Goal: Download file/media

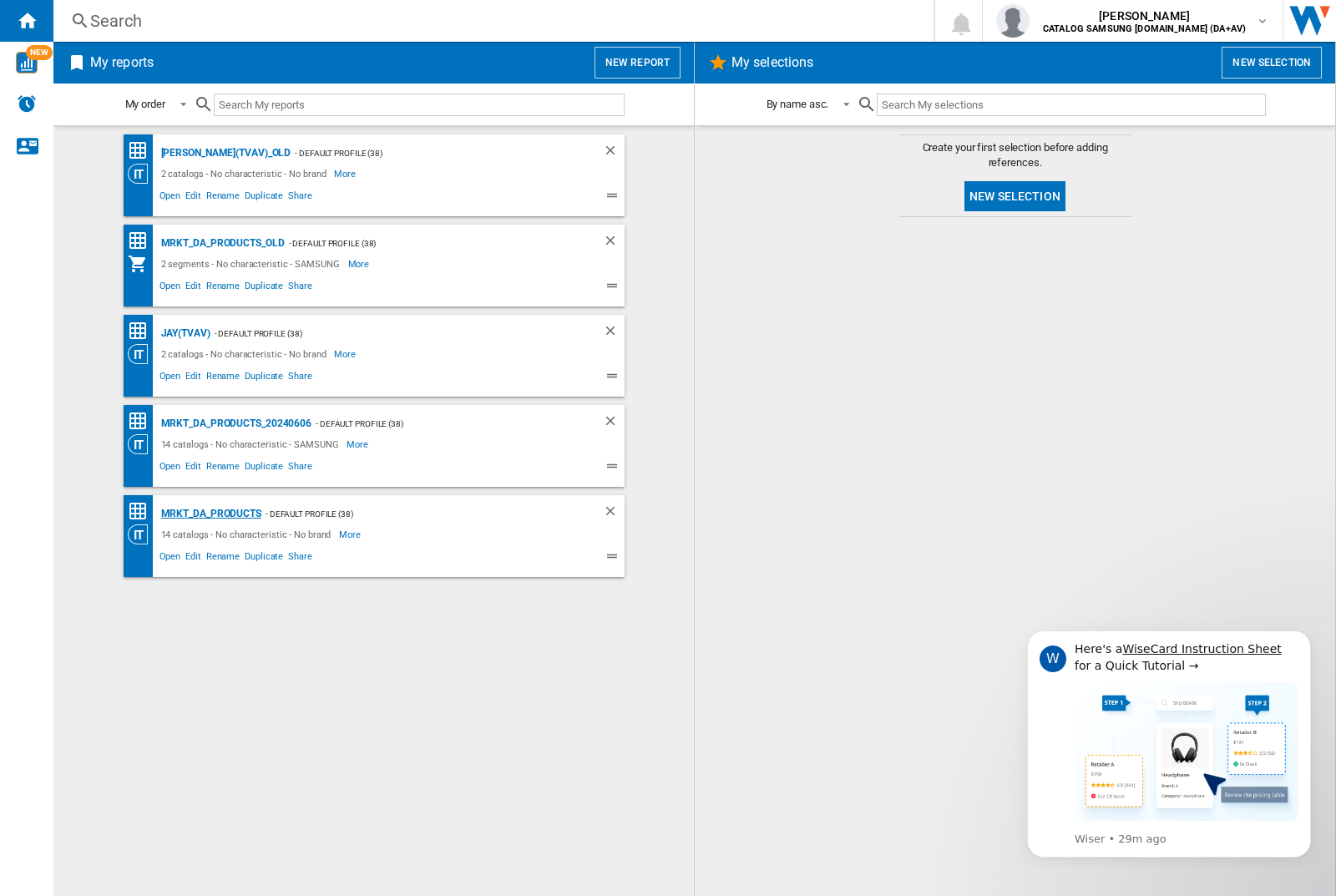
click at [211, 513] on div "MRKT_DA_PRODUCTS" at bounding box center [209, 513] width 104 height 21
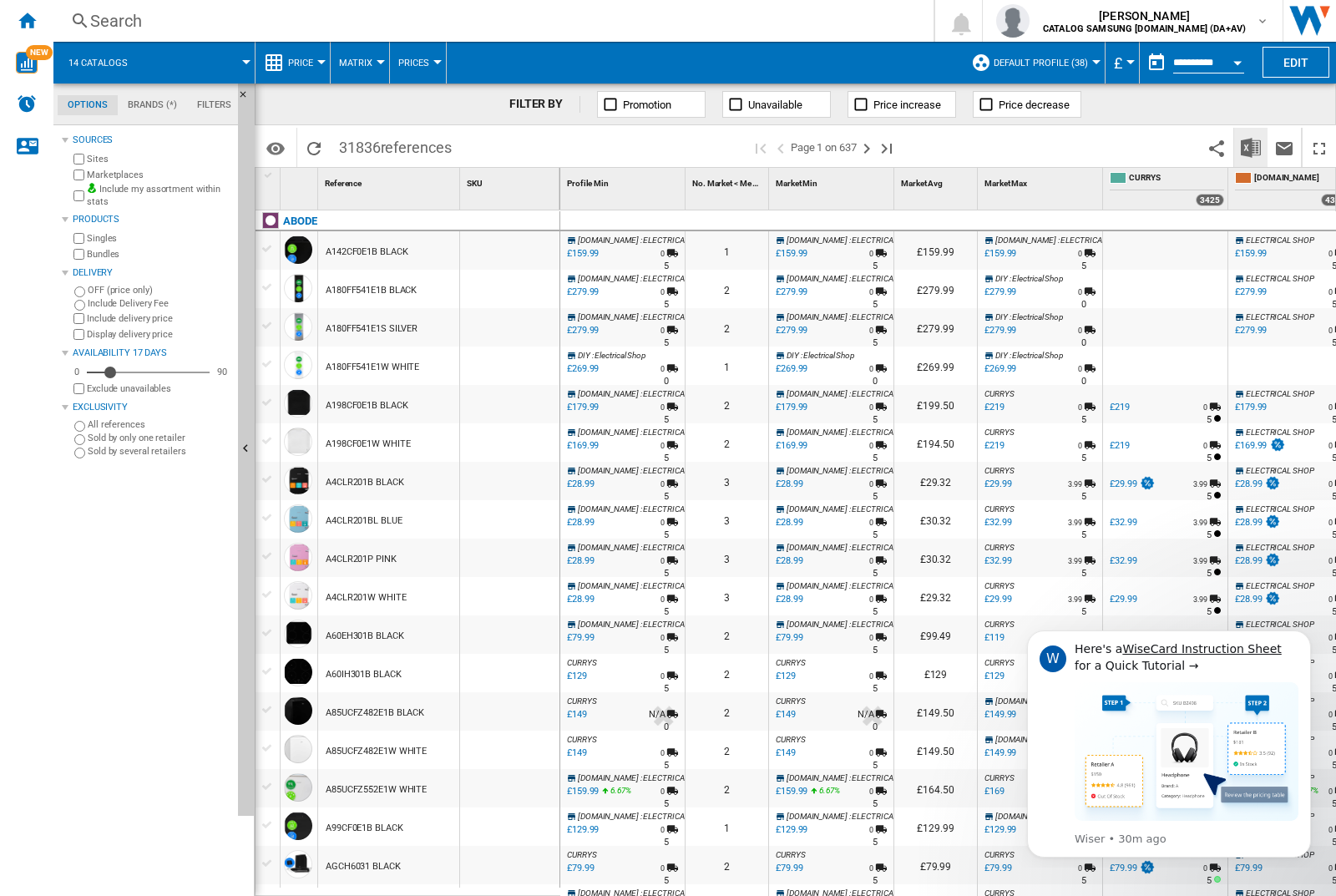
click at [1250, 146] on img "Download in Excel" at bounding box center [1250, 147] width 20 height 20
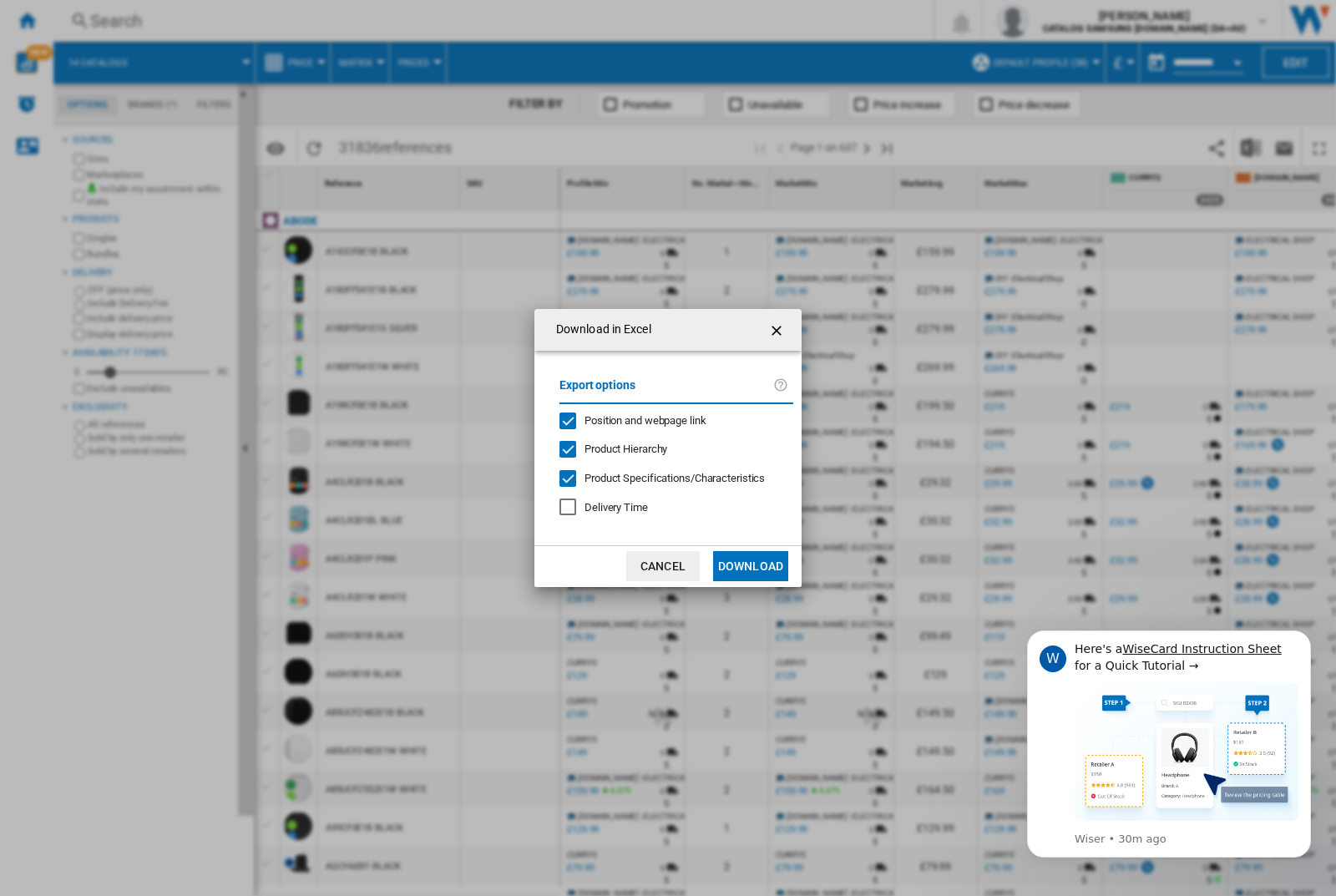
click at [634, 419] on span "Position and webpage link" at bounding box center [645, 420] width 122 height 13
click at [751, 566] on button "Download" at bounding box center [751, 566] width 75 height 30
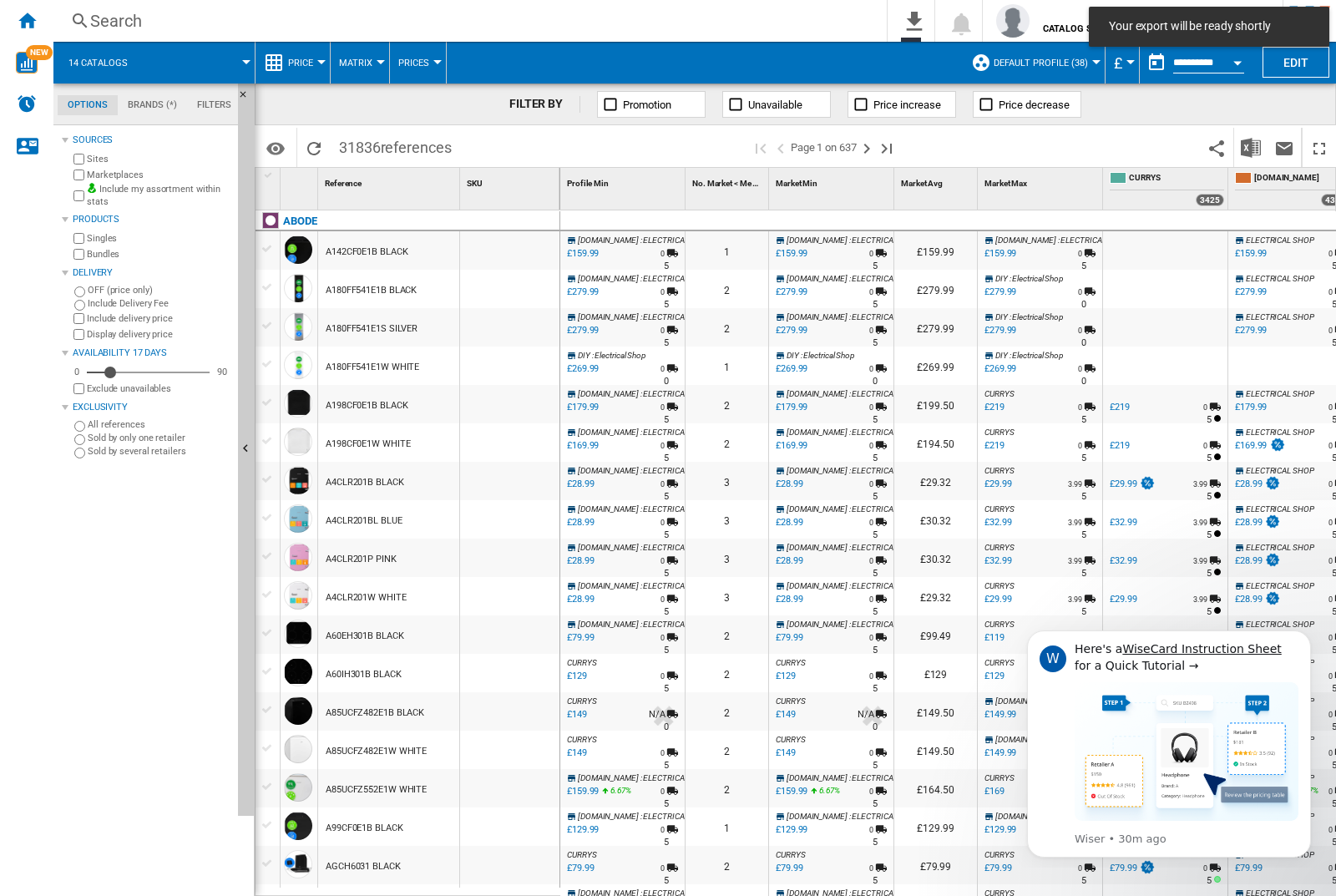
click at [515, 247] on div at bounding box center [510, 250] width 99 height 39
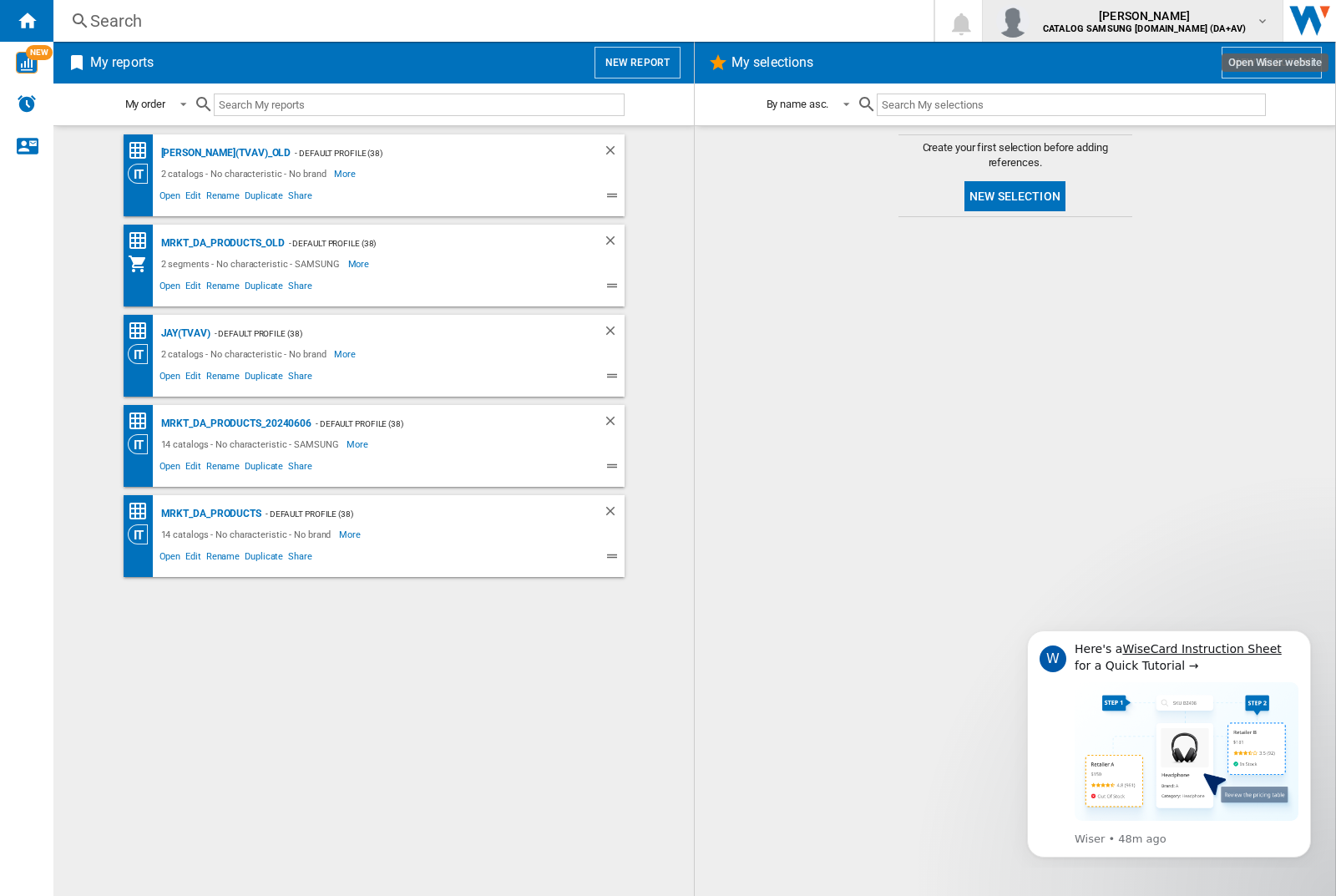
click at [1030, 21] on img "button" at bounding box center [1012, 21] width 33 height 33
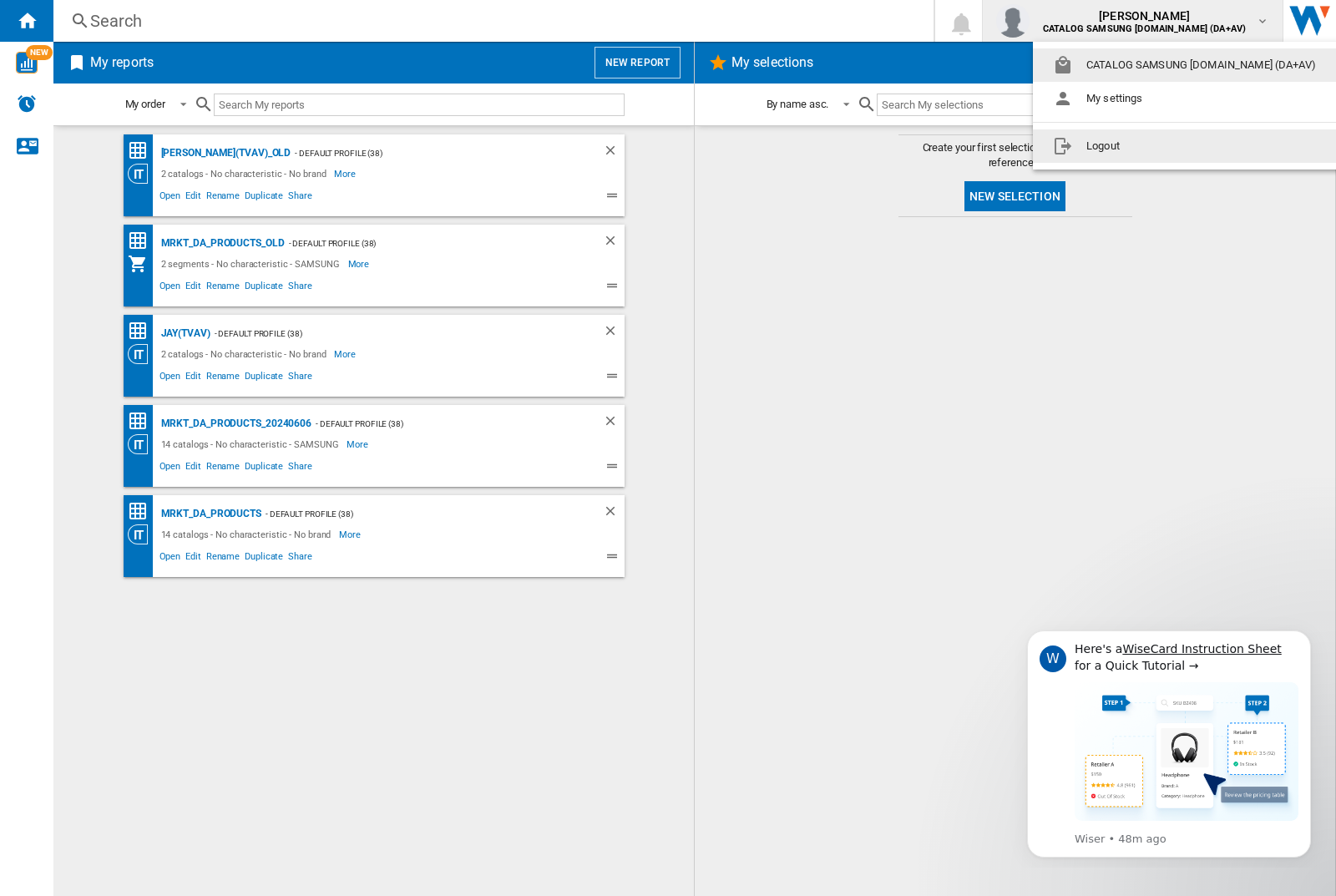
click at [1161, 146] on button "Logout" at bounding box center [1188, 145] width 310 height 33
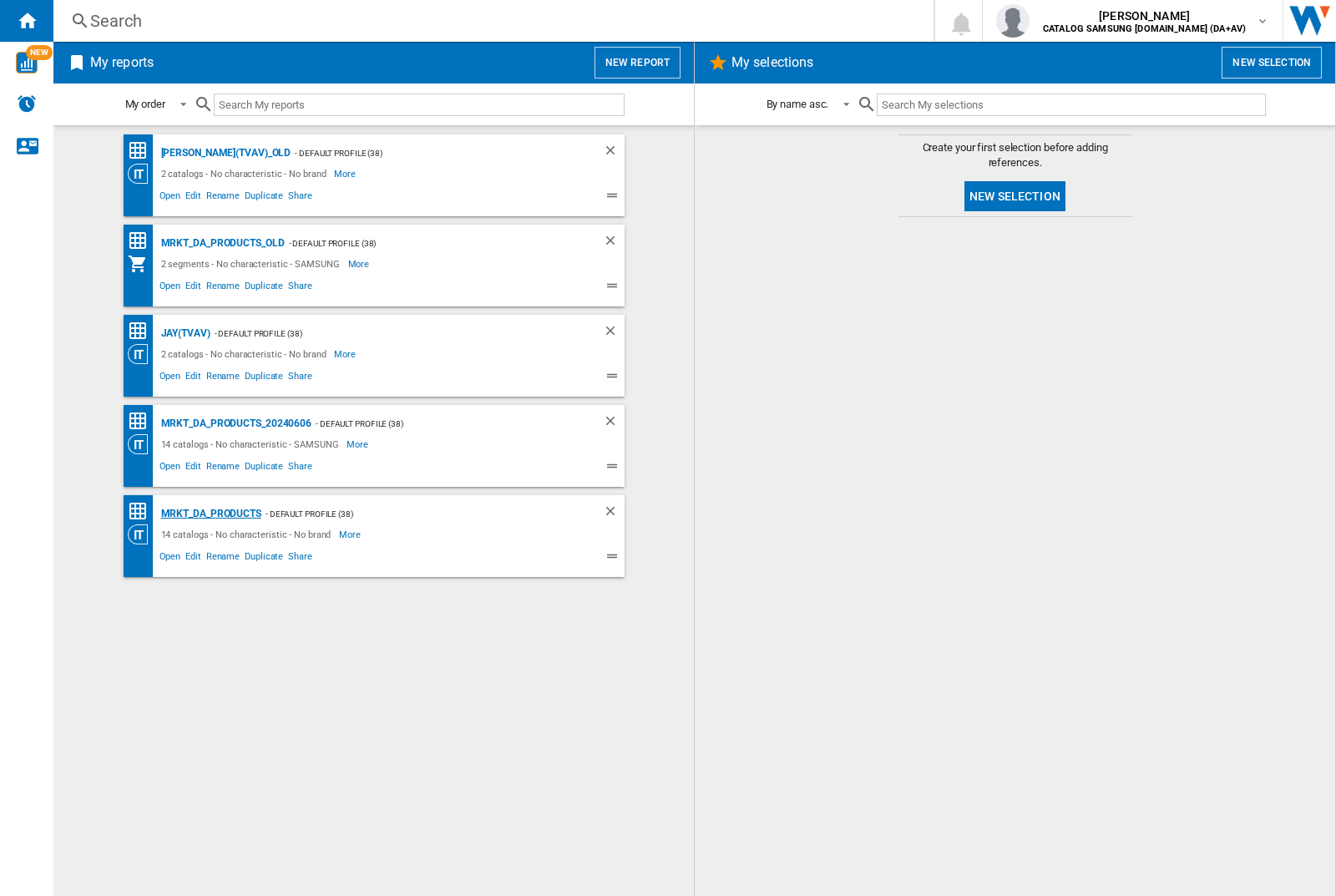
click at [211, 513] on div "MRKT_DA_PRODUCTS" at bounding box center [209, 513] width 104 height 21
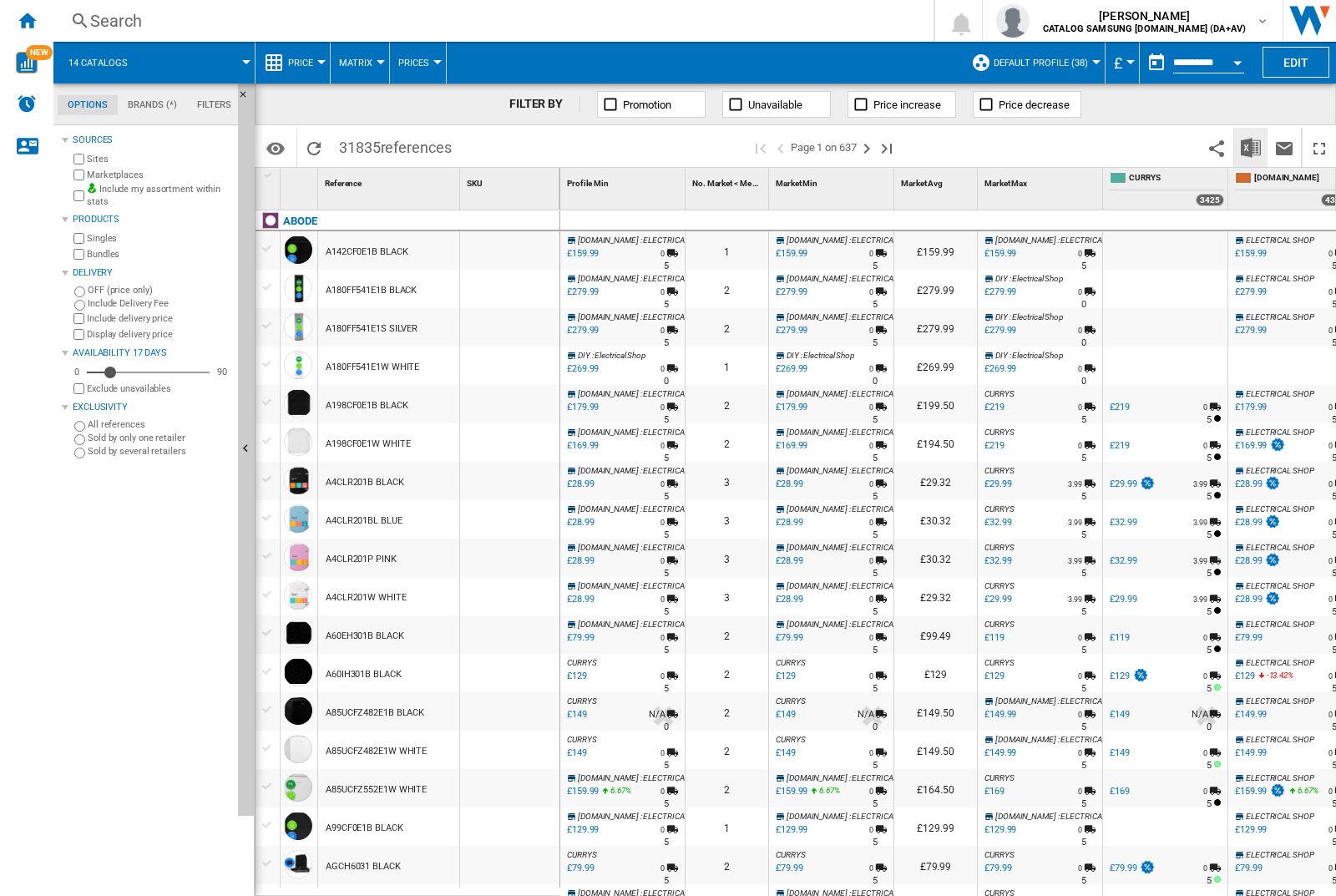
click at [1250, 146] on img "Download in Excel" at bounding box center [1250, 147] width 20 height 20
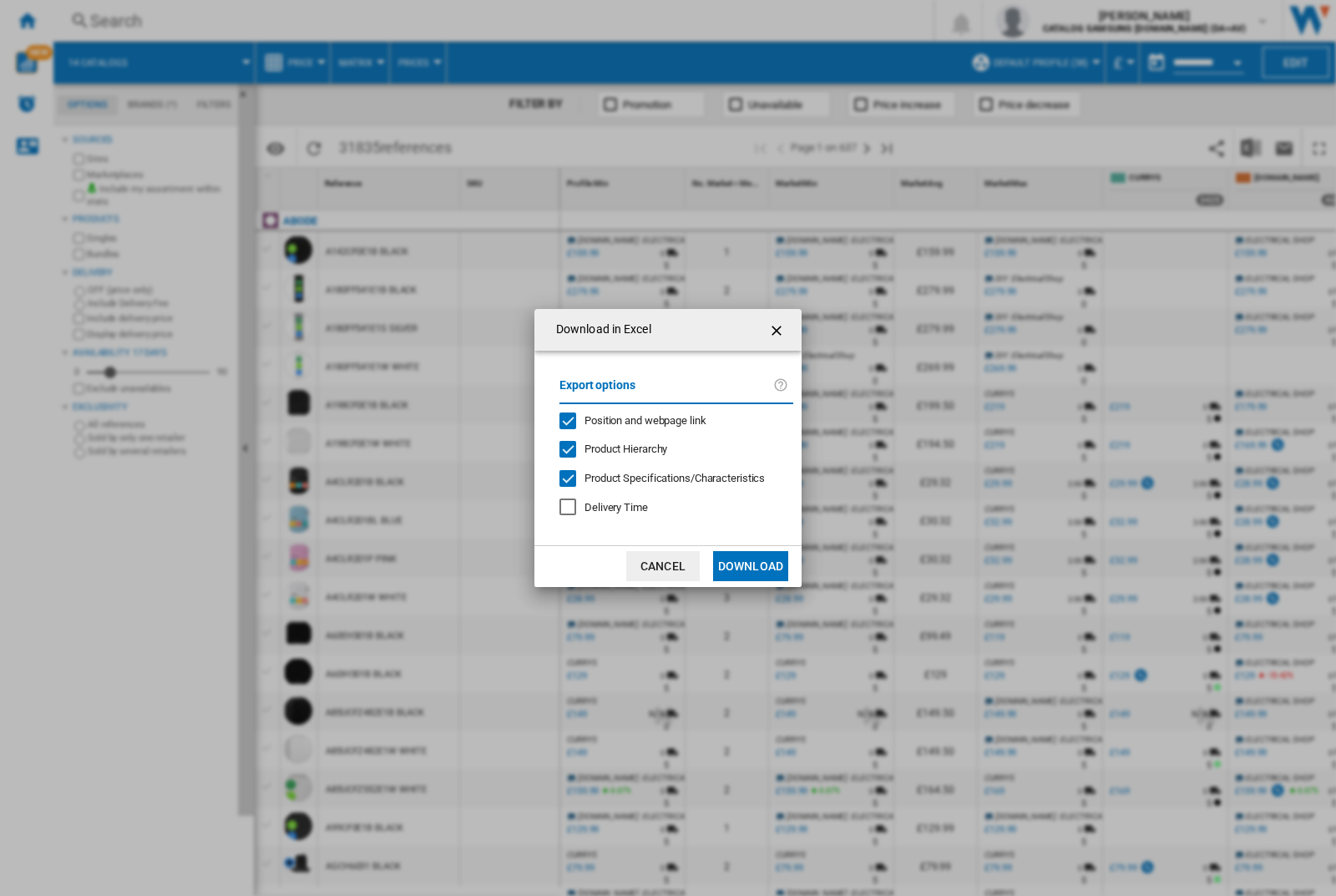
click at [634, 419] on span "Position and webpage link" at bounding box center [645, 420] width 122 height 13
click at [751, 566] on button "Download" at bounding box center [751, 566] width 75 height 30
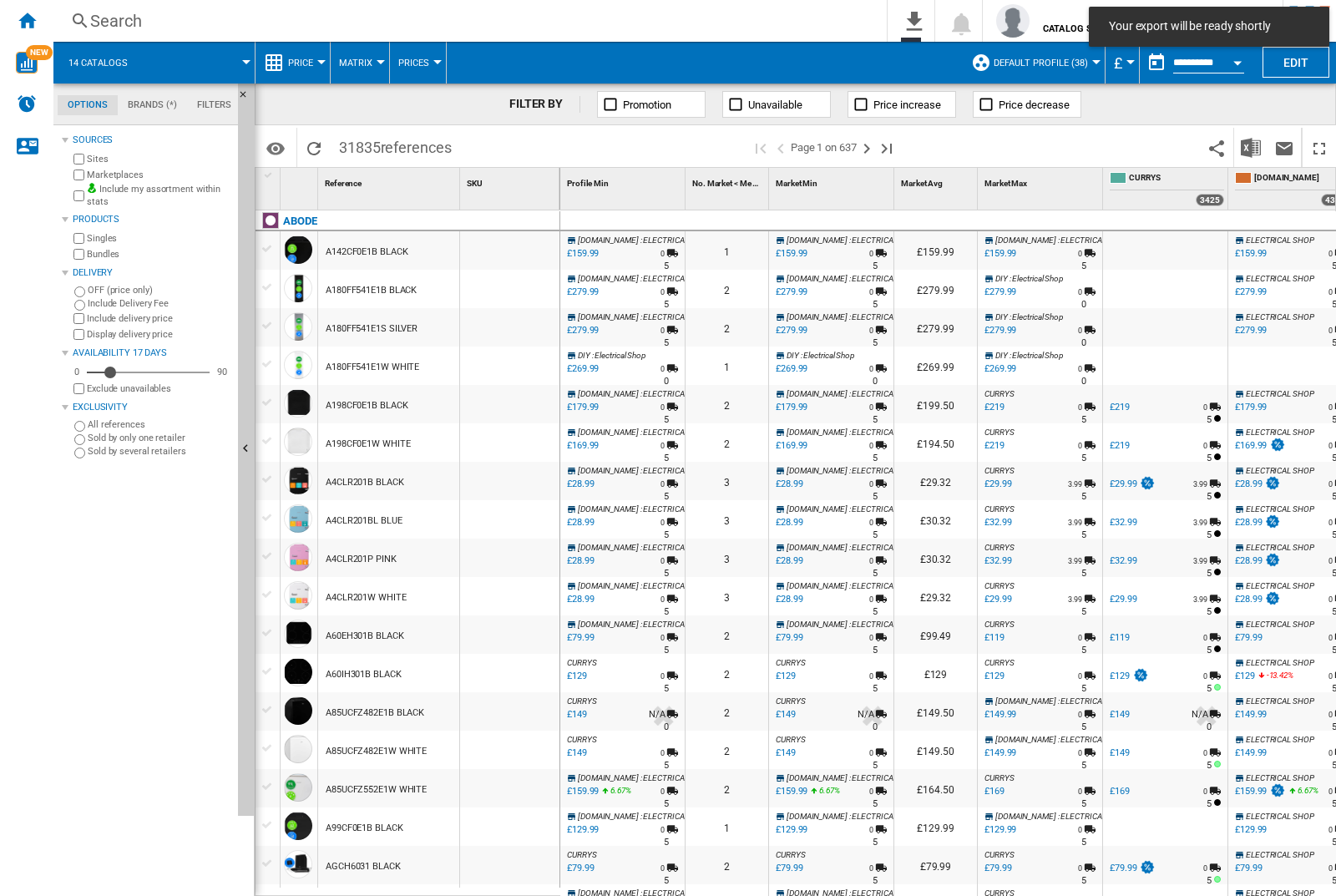
click at [515, 247] on div at bounding box center [510, 250] width 99 height 39
